Goal: Find specific page/section: Find specific page/section

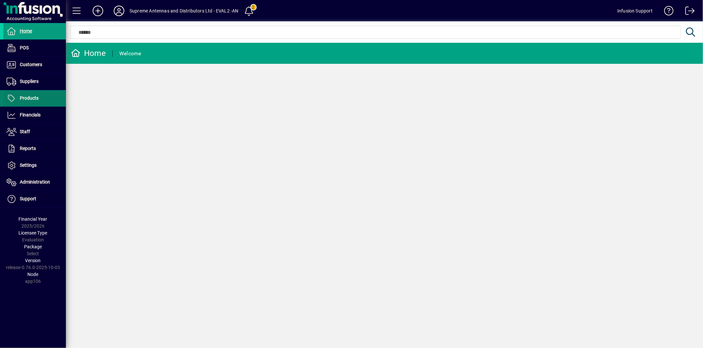
click at [36, 99] on span "Products" at bounding box center [29, 98] width 19 height 5
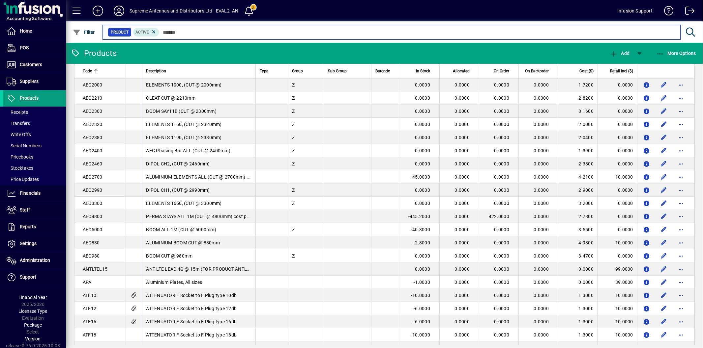
scroll to position [183, 0]
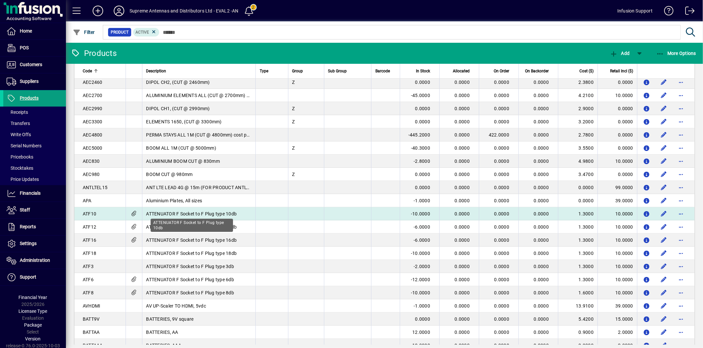
click at [169, 214] on span "ATTENUATOR F Socket to F Plug type 10db" at bounding box center [191, 213] width 91 height 5
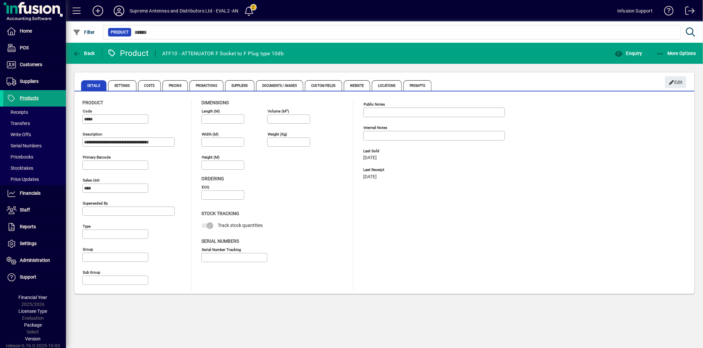
type input "****"
drag, startPoint x: 162, startPoint y: 51, endPoint x: 311, endPoint y: 57, distance: 148.7
click at [311, 57] on mat-toolbar-row "Back Product ATF10 - ATTENUATOR F Socket to F Plug type 10db Enquiry More Optio…" at bounding box center [384, 53] width 637 height 21
copy div "ATF10 - ATTENUATOR F Socket to F Plug type 10db"
click at [121, 9] on icon at bounding box center [118, 11] width 13 height 11
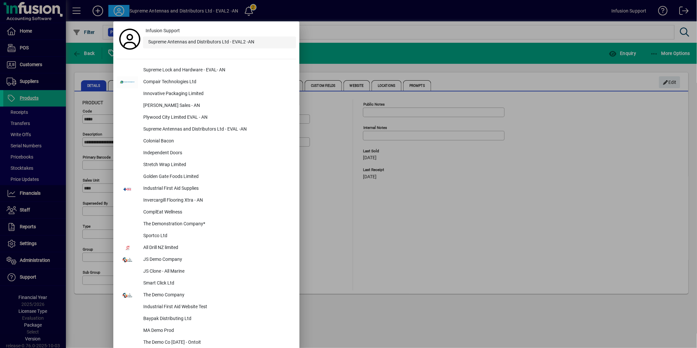
click at [216, 45] on div "Supreme Antennas and Distributors Ltd - EVAL2 -AN" at bounding box center [219, 43] width 153 height 12
click at [211, 70] on div "Supreme Lock and Hardware - EVAL- AN" at bounding box center [217, 71] width 158 height 12
